Goal: Task Accomplishment & Management: Complete application form

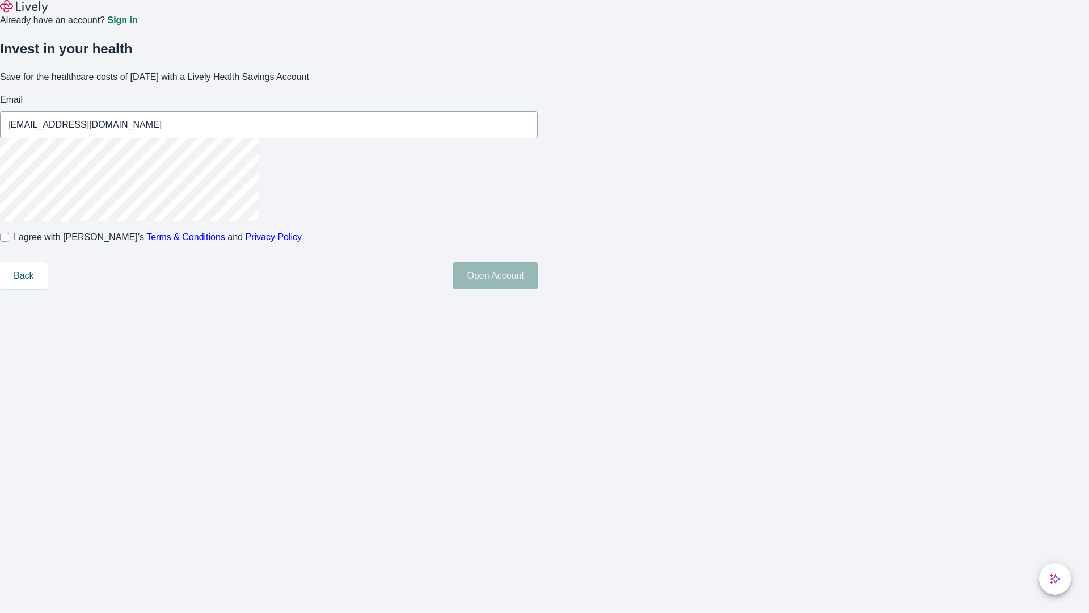
click at [9, 242] on input "I agree with Lively’s Terms & Conditions and Privacy Policy" at bounding box center [4, 237] width 9 height 9
checkbox input "true"
click at [538, 289] on button "Open Account" at bounding box center [495, 275] width 85 height 27
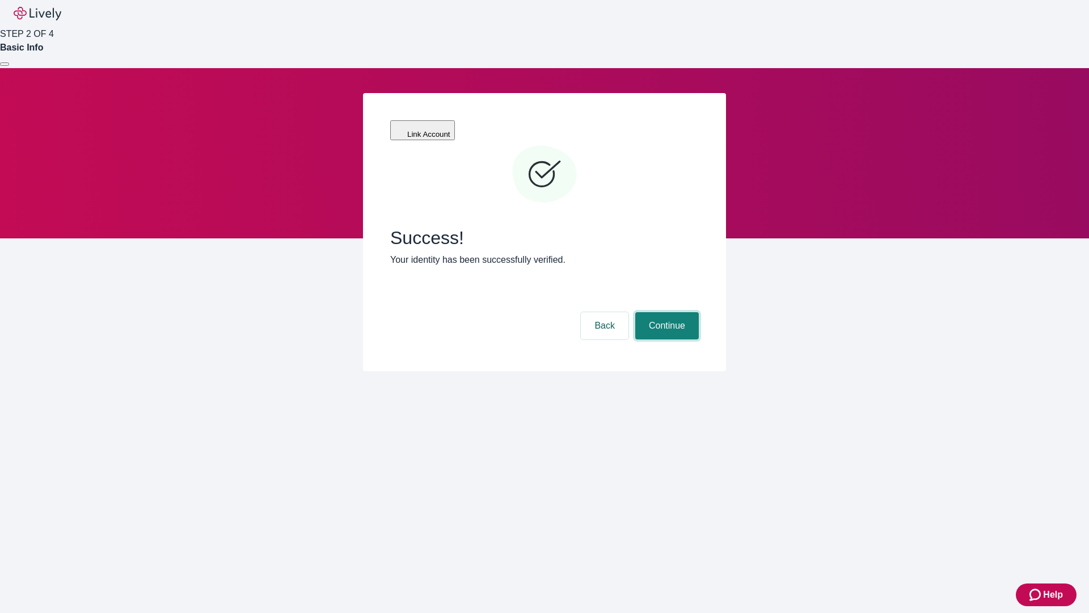
click at [665, 312] on button "Continue" at bounding box center [667, 325] width 64 height 27
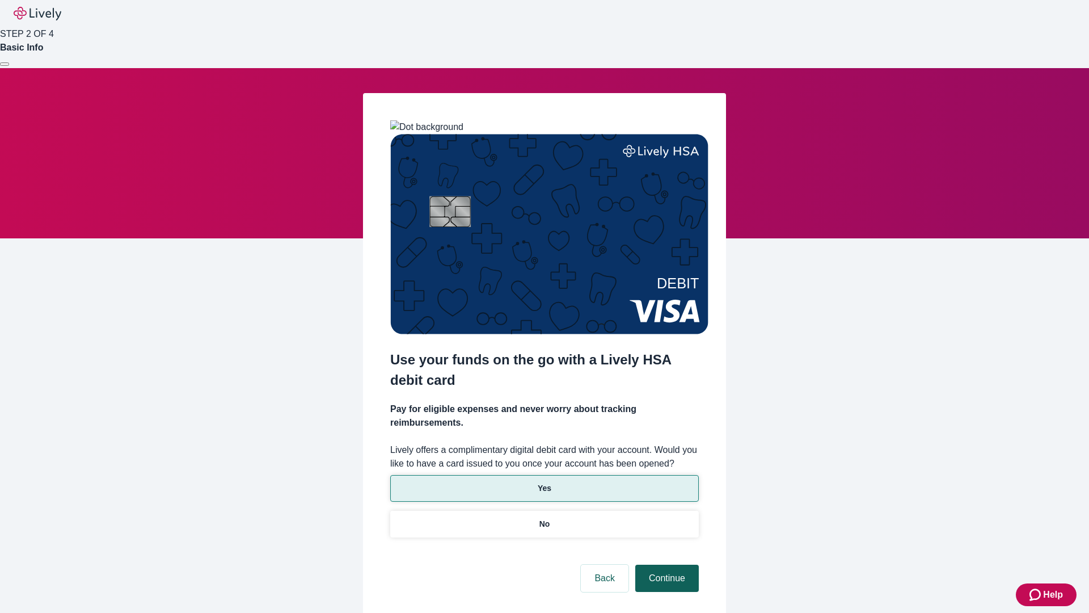
click at [544, 518] on p "No" at bounding box center [544, 524] width 11 height 12
click at [665, 564] on button "Continue" at bounding box center [667, 577] width 64 height 27
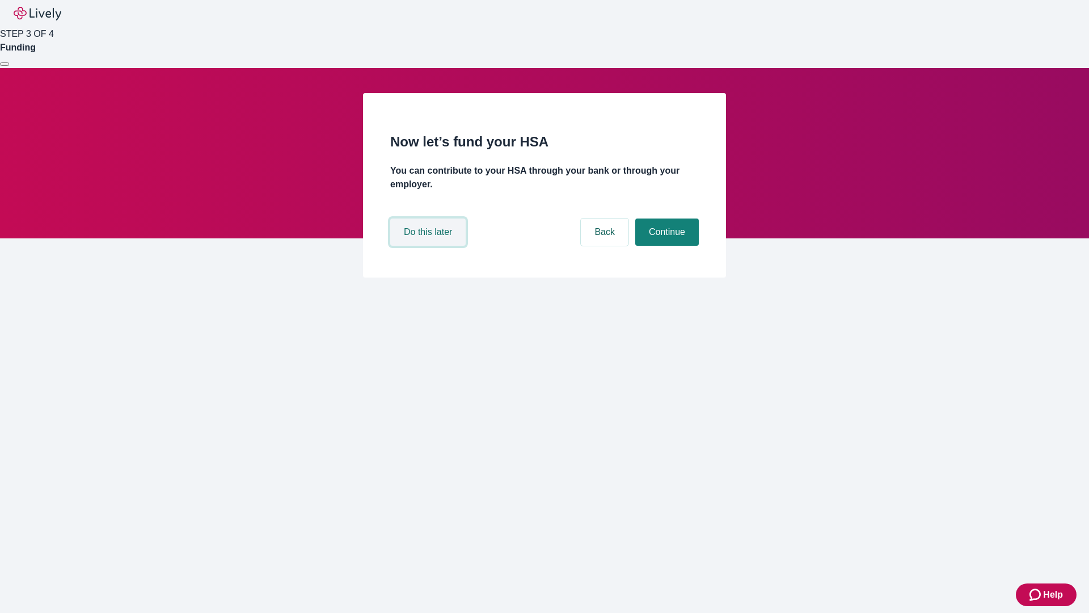
click at [429, 246] on button "Do this later" at bounding box center [427, 231] width 75 height 27
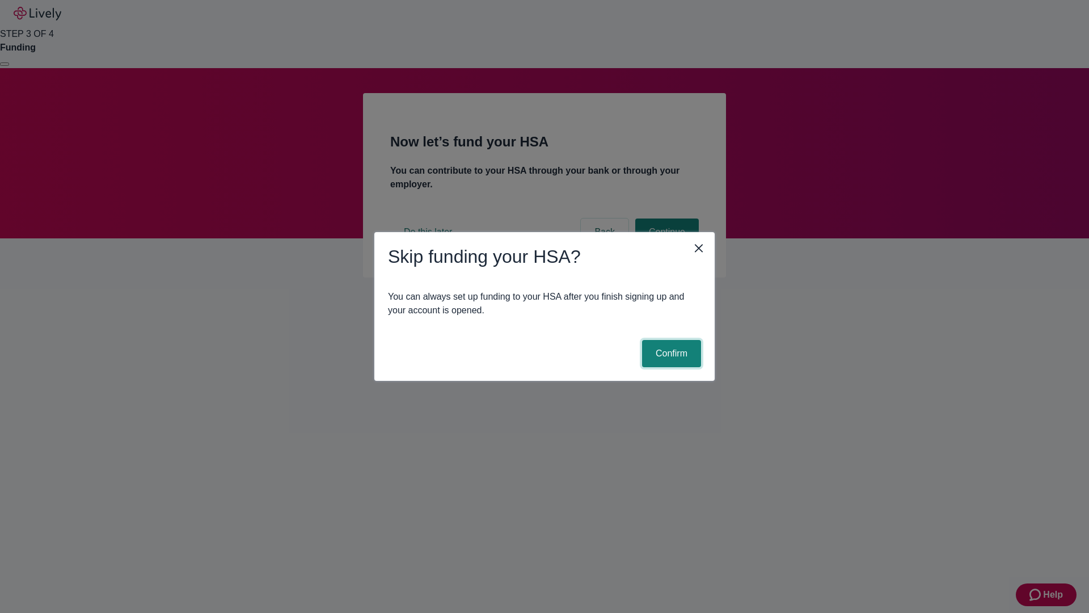
click at [670, 353] on button "Confirm" at bounding box center [671, 353] width 59 height 27
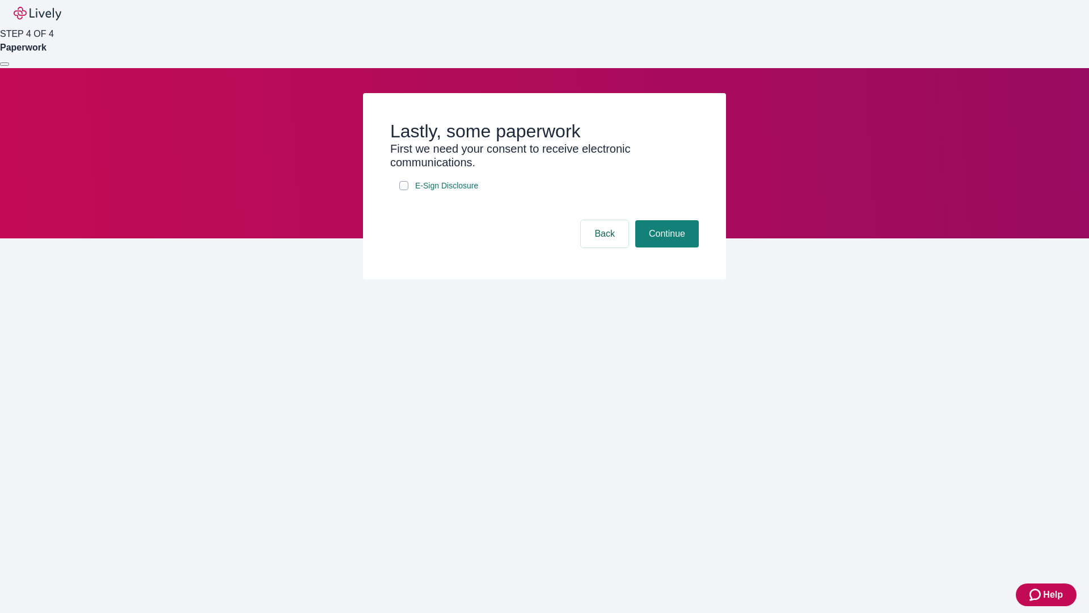
click at [404, 190] on input "E-Sign Disclosure" at bounding box center [403, 185] width 9 height 9
checkbox input "true"
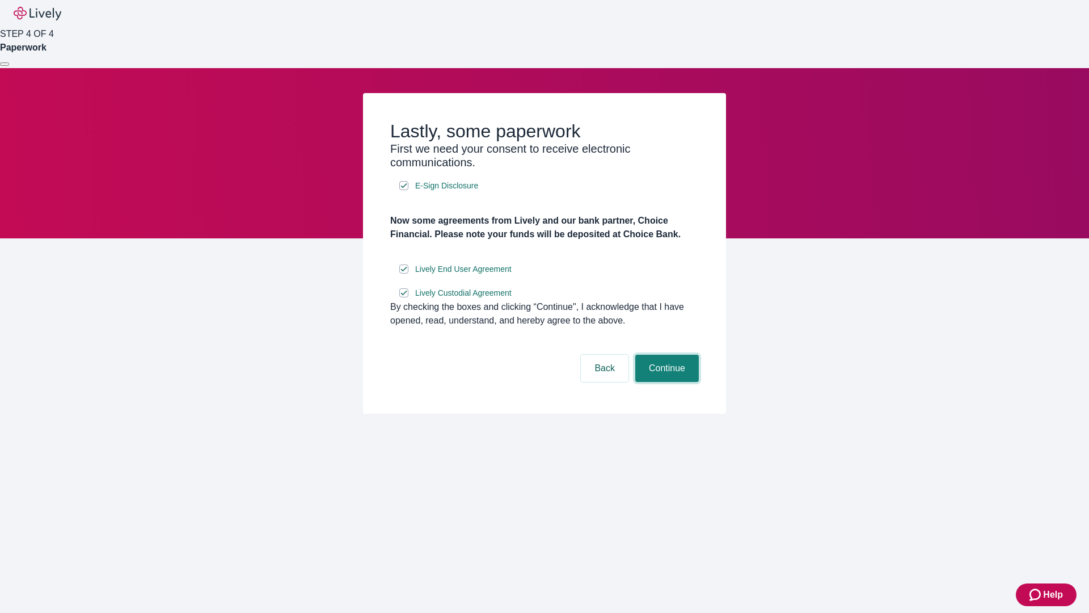
click at [665, 382] on button "Continue" at bounding box center [667, 367] width 64 height 27
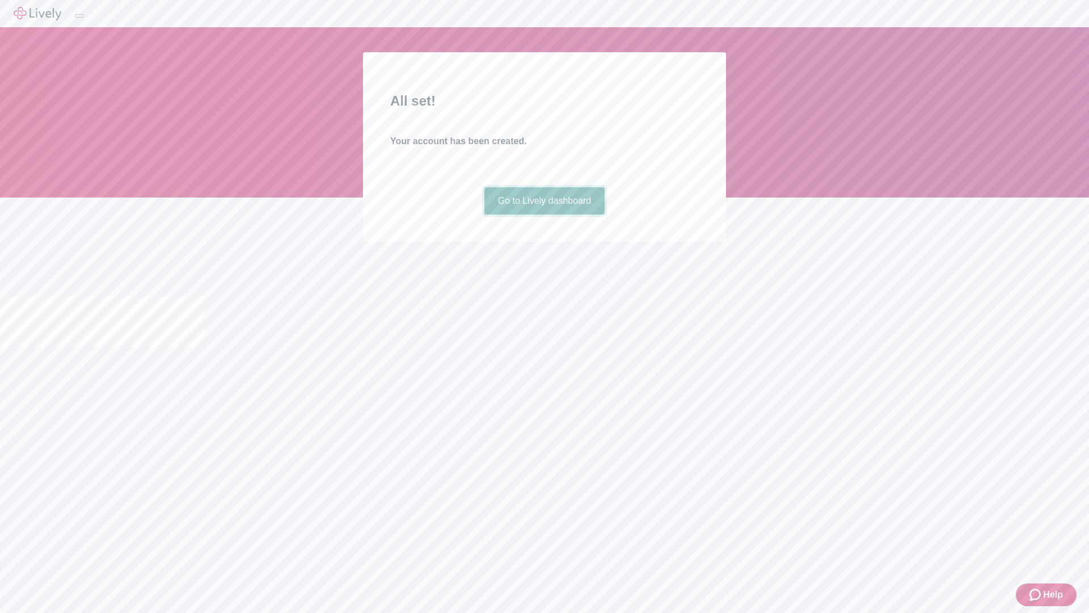
click at [544, 214] on link "Go to Lively dashboard" at bounding box center [544, 200] width 121 height 27
